Goal: Task Accomplishment & Management: Complete application form

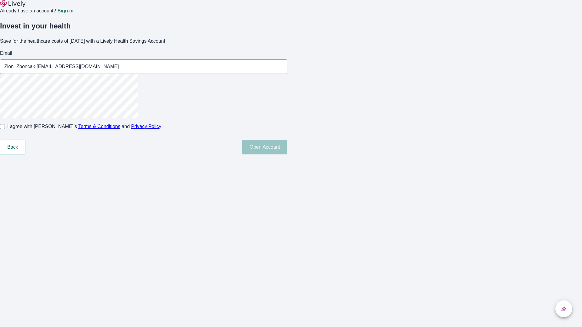
click at [5, 129] on input "I agree with Lively’s Terms & Conditions and Privacy Policy" at bounding box center [2, 126] width 5 height 5
checkbox input "true"
click at [287, 155] on button "Open Account" at bounding box center [264, 147] width 45 height 15
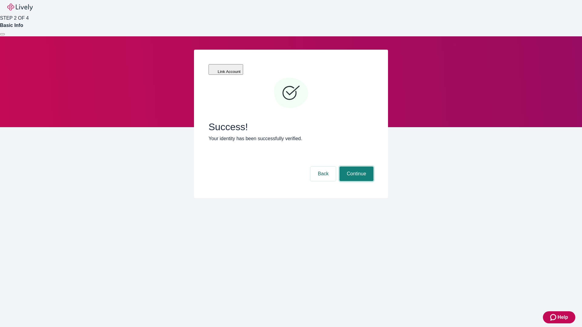
click at [356, 167] on button "Continue" at bounding box center [357, 174] width 34 height 15
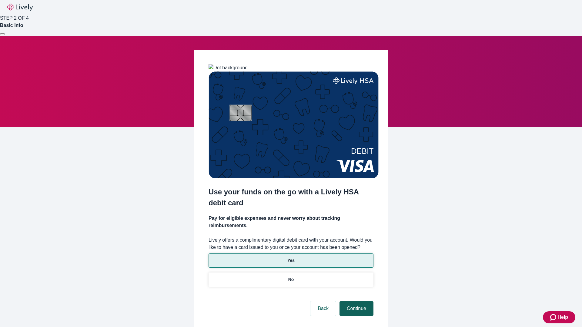
click at [291, 277] on p "No" at bounding box center [291, 280] width 6 height 6
click at [356, 302] on button "Continue" at bounding box center [357, 309] width 34 height 15
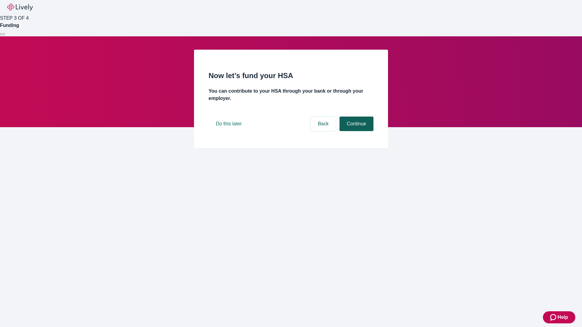
click at [356, 131] on button "Continue" at bounding box center [357, 124] width 34 height 15
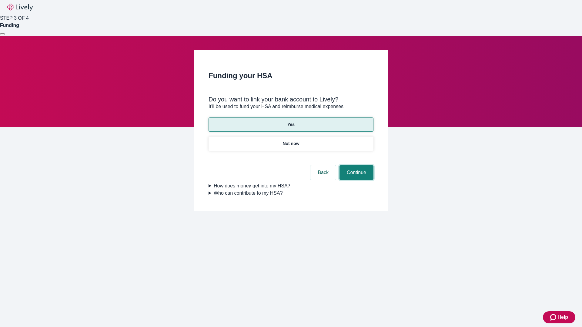
click at [356, 166] on button "Continue" at bounding box center [357, 173] width 34 height 15
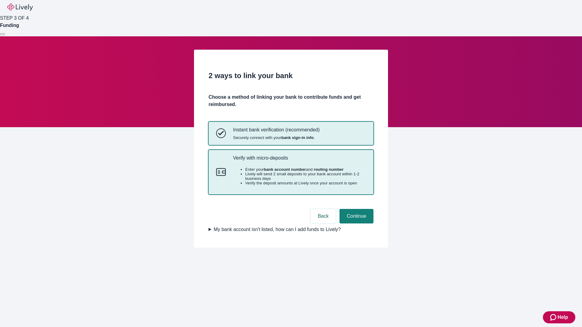
click at [299, 161] on p "Verify with micro-deposits" at bounding box center [299, 158] width 133 height 6
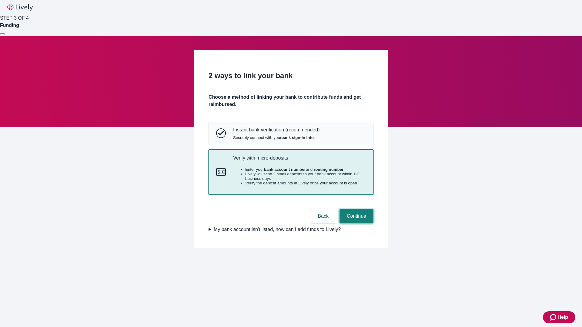
click at [356, 224] on button "Continue" at bounding box center [357, 216] width 34 height 15
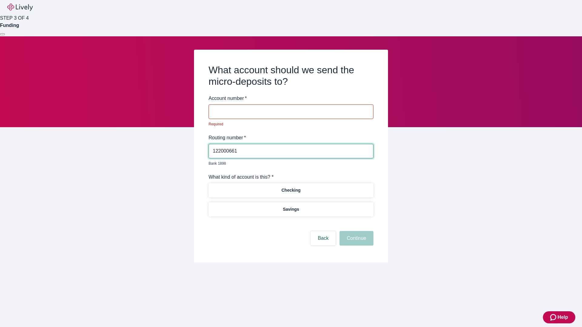
type input "122000661"
type input "229702"
